Goal: Find specific page/section: Find specific page/section

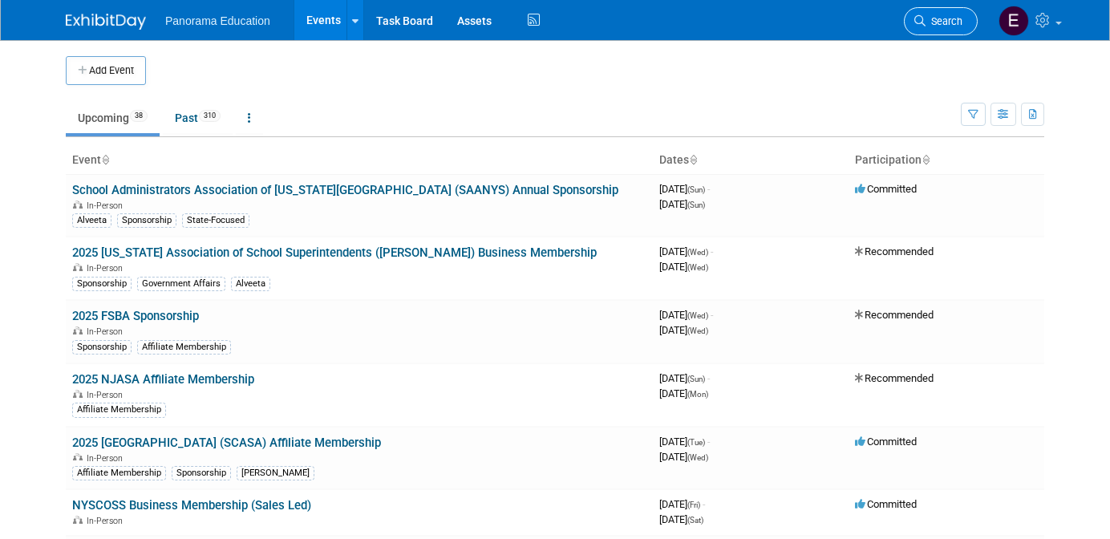
click at [927, 22] on span "Search" at bounding box center [943, 21] width 37 height 12
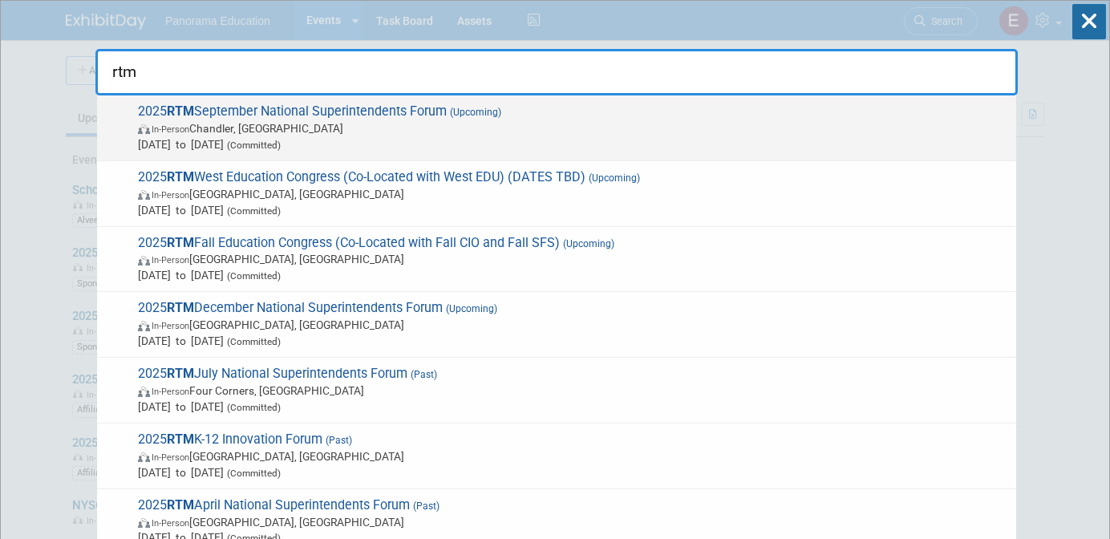
type input "rtm"
click at [529, 126] on span "In-Person Chandler, AZ" at bounding box center [573, 128] width 870 height 16
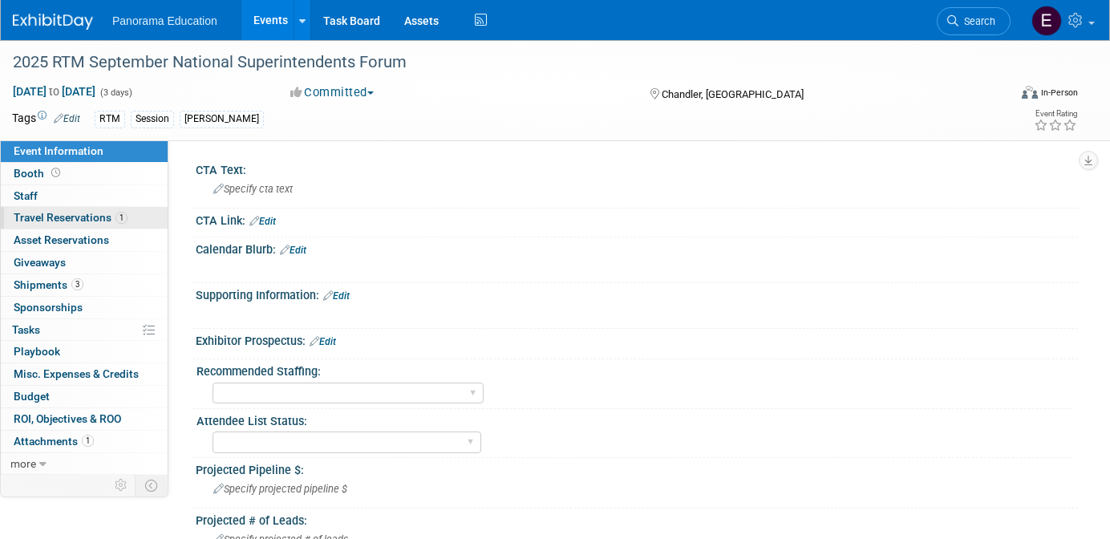
click at [104, 216] on span "Travel Reservations 1" at bounding box center [71, 217] width 114 height 13
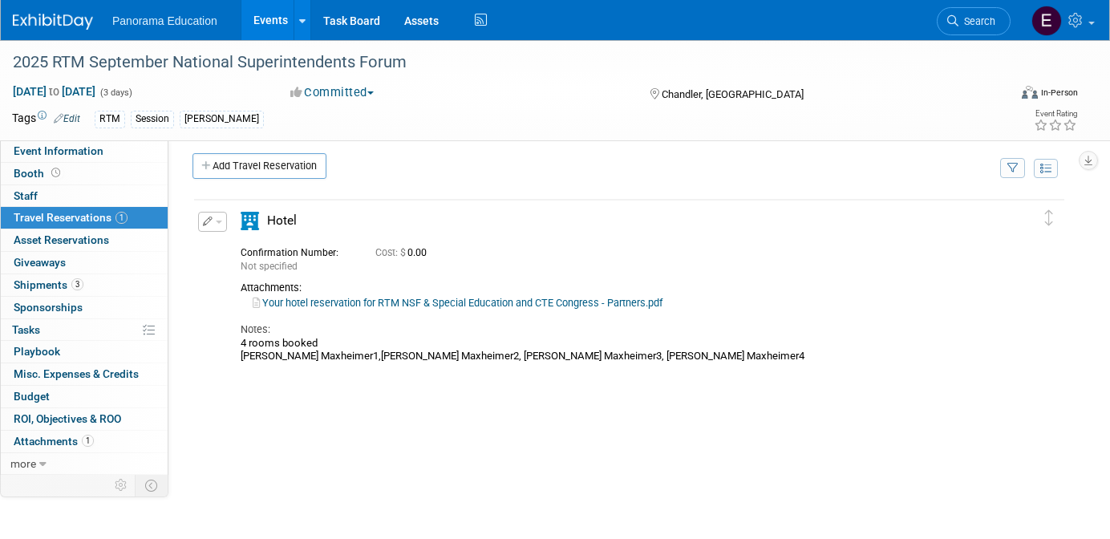
scroll to position [18, 0]
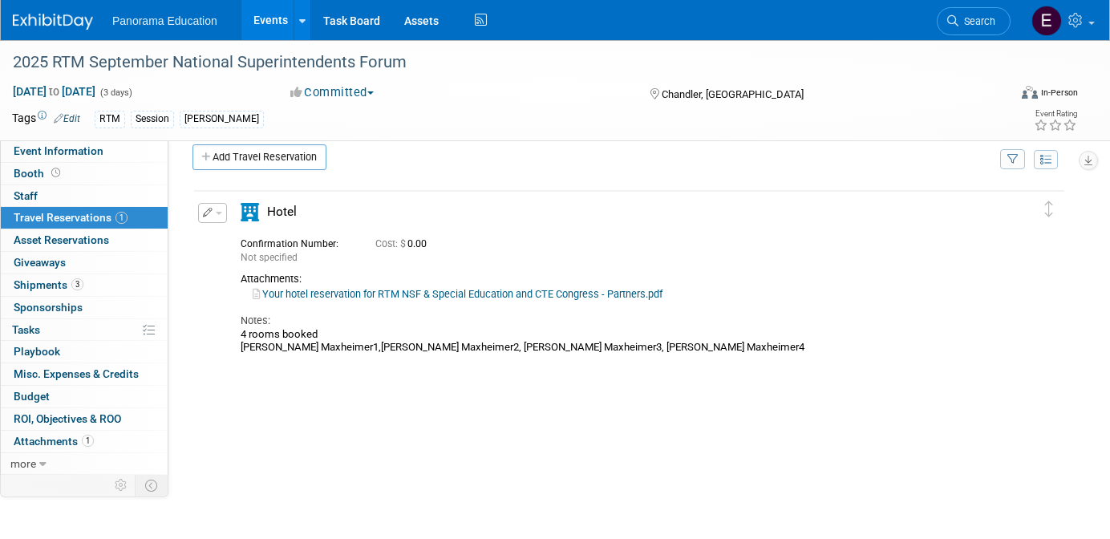
click at [307, 295] on link "Your hotel reservation for RTM NSF & Special Education and CTE Congress - Partn…" at bounding box center [458, 294] width 410 height 12
